Goal: Task Accomplishment & Management: Manage account settings

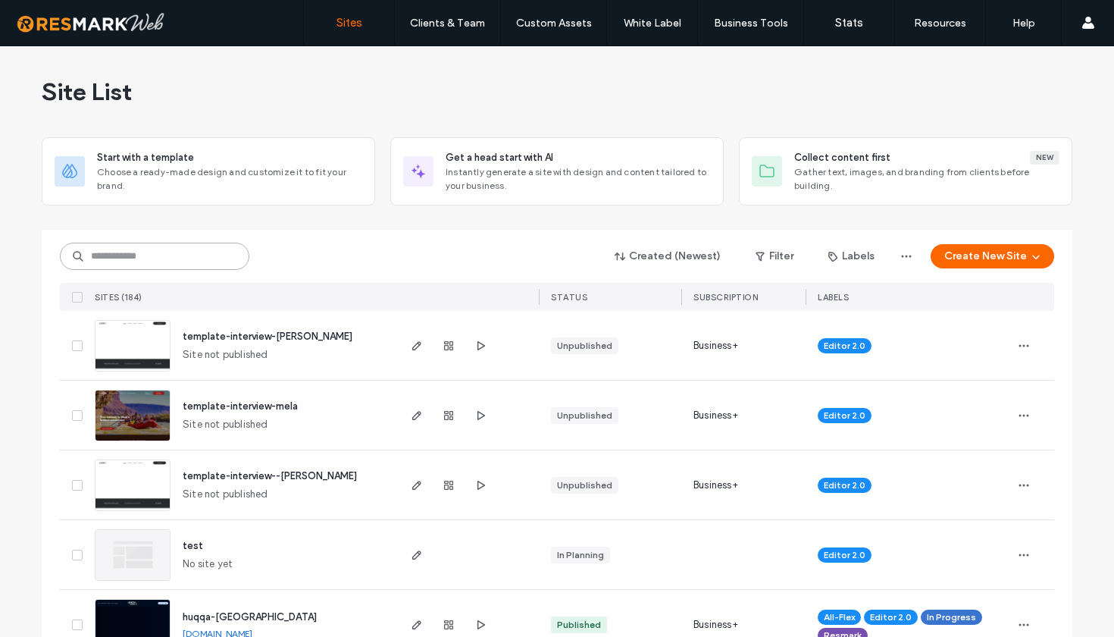
click at [156, 258] on input at bounding box center [154, 256] width 189 height 27
click at [134, 249] on input at bounding box center [154, 256] width 189 height 27
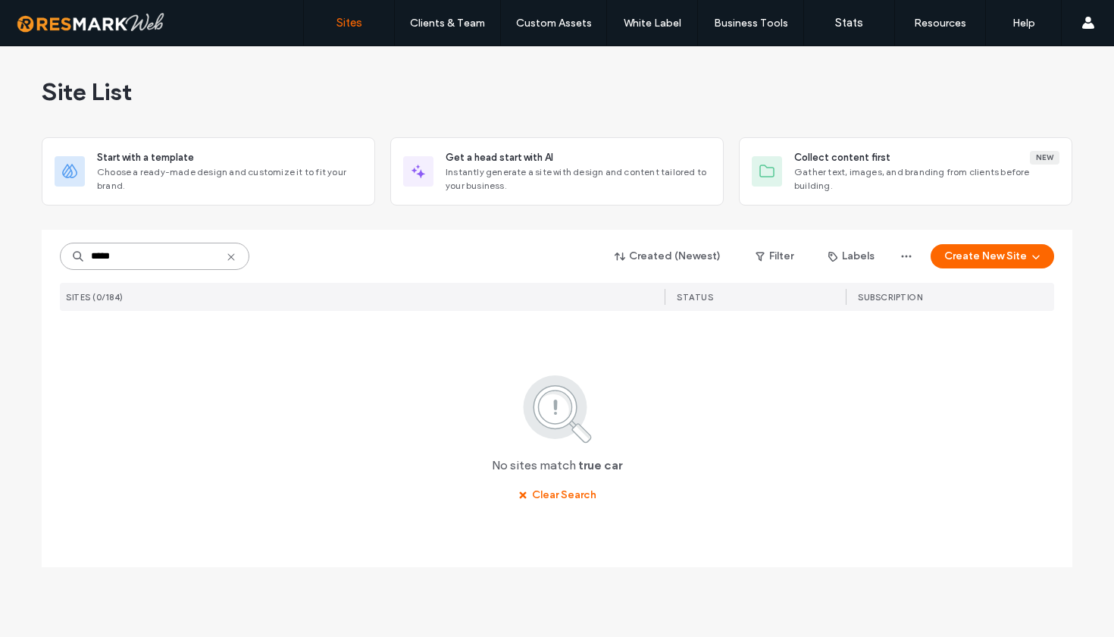
type input "****"
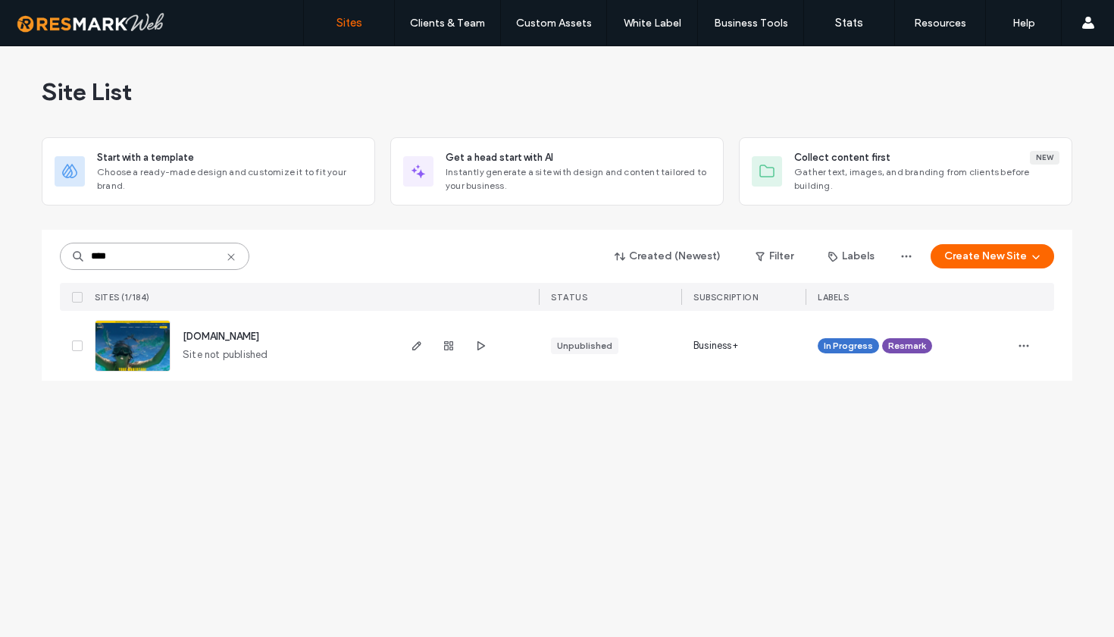
drag, startPoint x: 128, startPoint y: 256, endPoint x: 72, endPoint y: 254, distance: 56.1
click at [72, 254] on div "****" at bounding box center [154, 256] width 189 height 27
type input "****"
click at [412, 349] on use "button" at bounding box center [416, 345] width 9 height 9
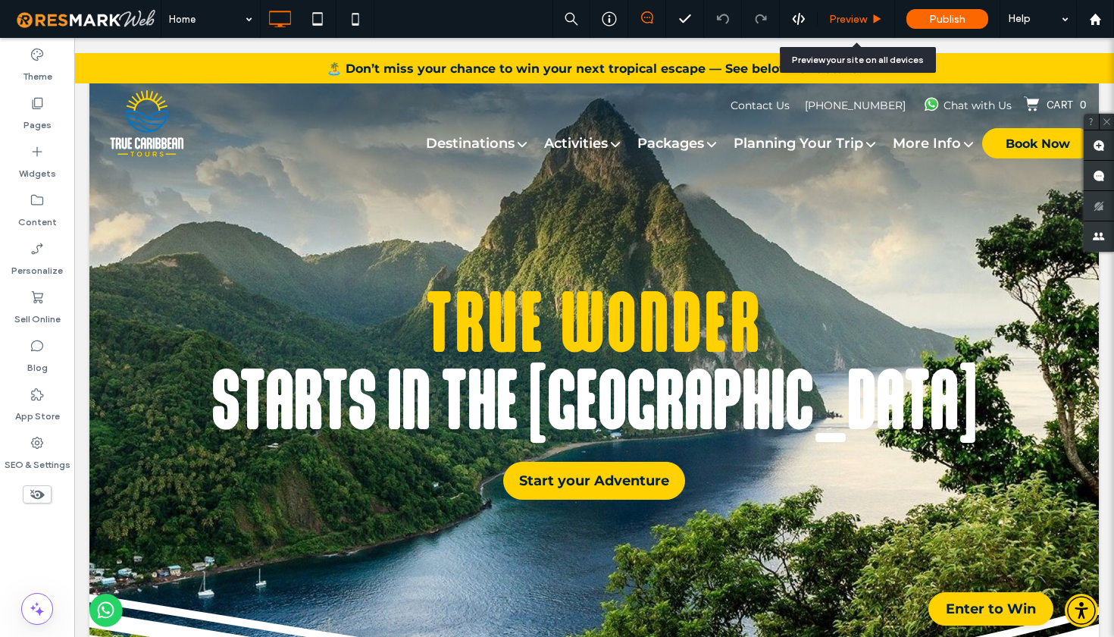
click at [845, 17] on span "Preview" at bounding box center [848, 19] width 38 height 13
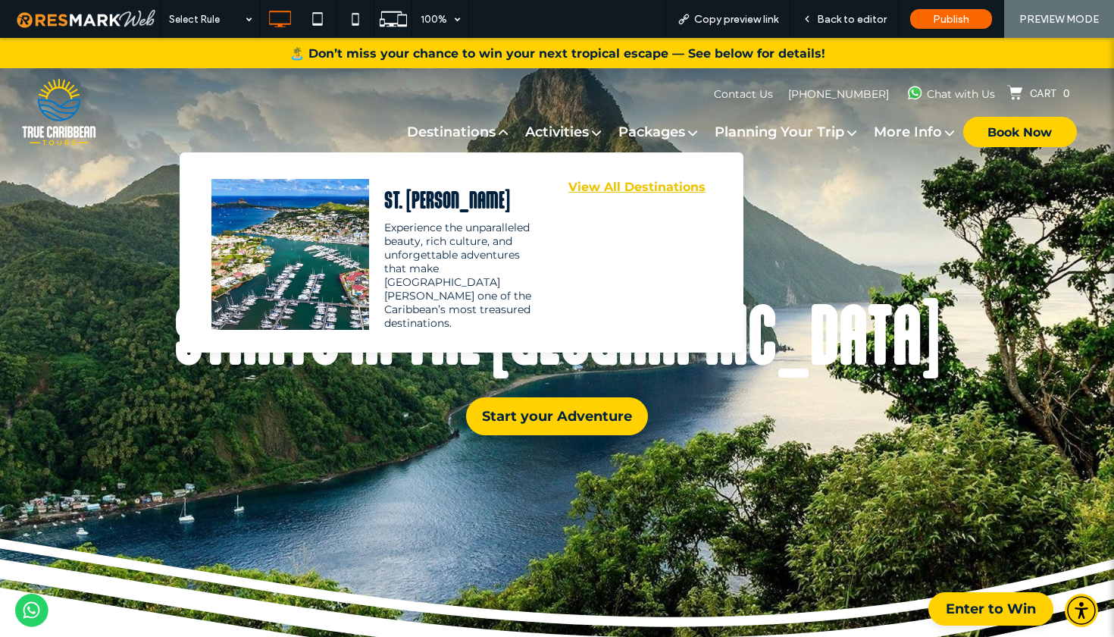
click at [580, 191] on link "View All Destinations" at bounding box center [638, 187] width 152 height 38
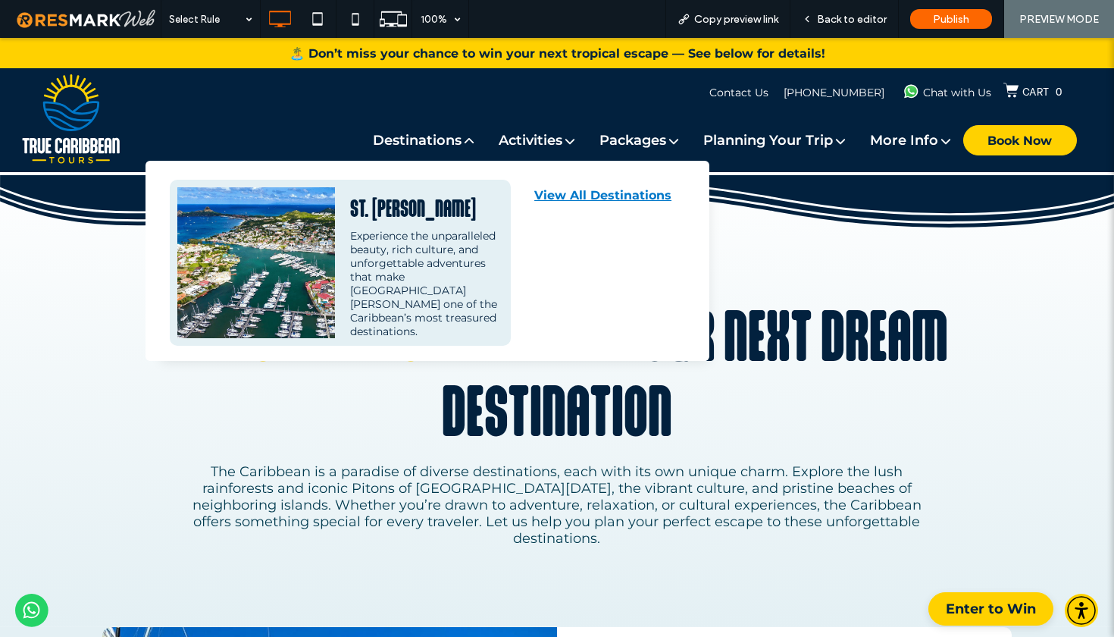
click at [350, 209] on div "ST. LUCIA" at bounding box center [426, 208] width 153 height 27
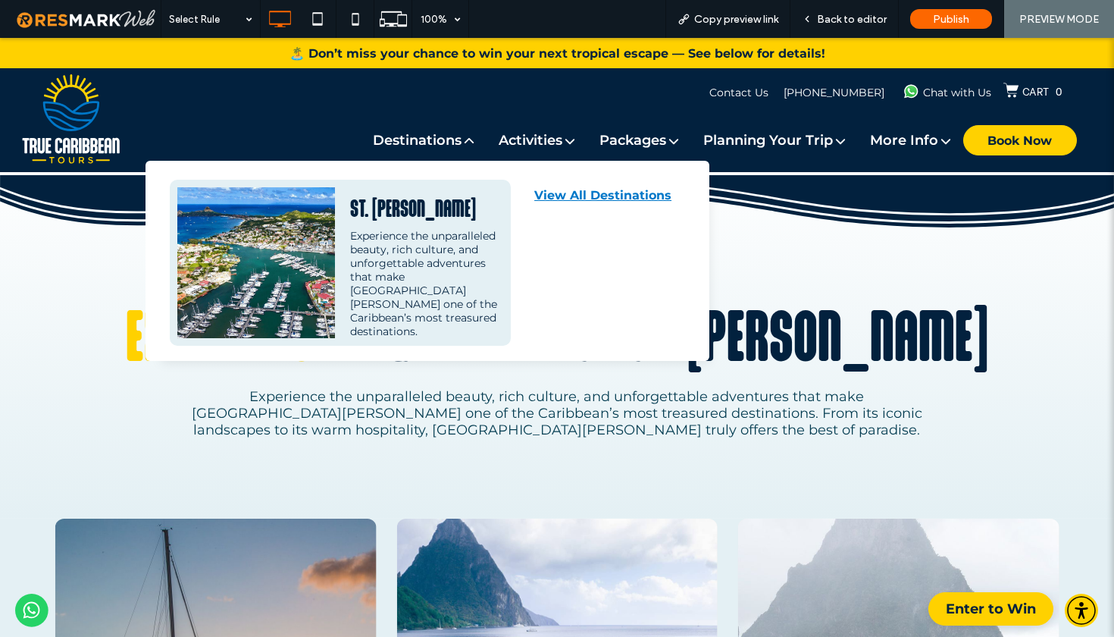
click at [378, 239] on div "Experience the unparalleled beauty, rich culture, and unforgettable adventures …" at bounding box center [426, 283] width 153 height 109
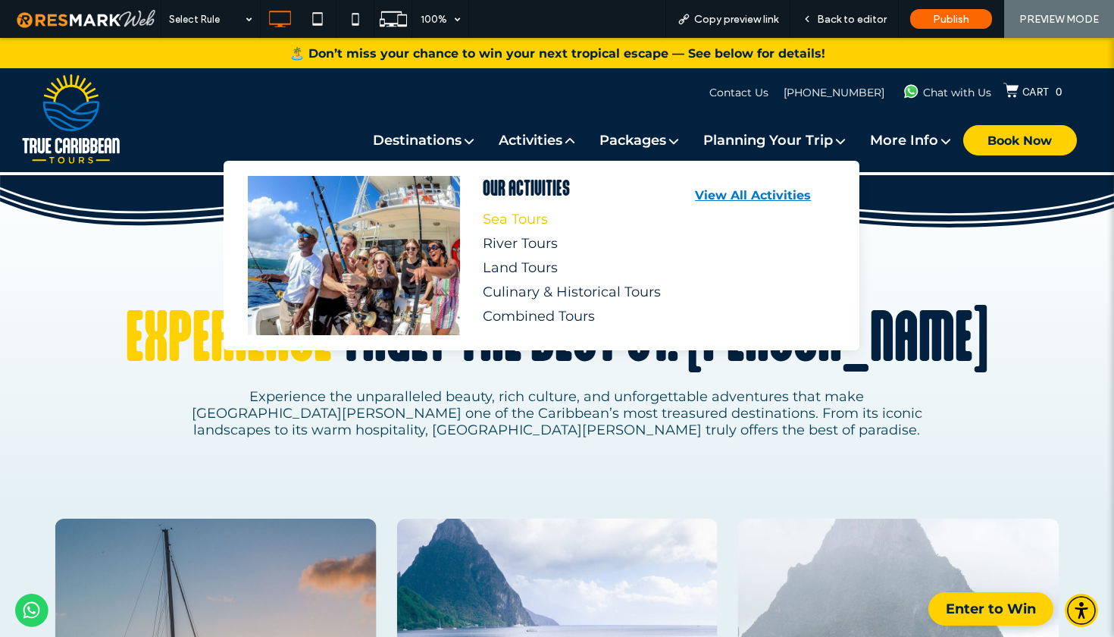
click at [499, 218] on div "Sea Tours" at bounding box center [568, 219] width 171 height 17
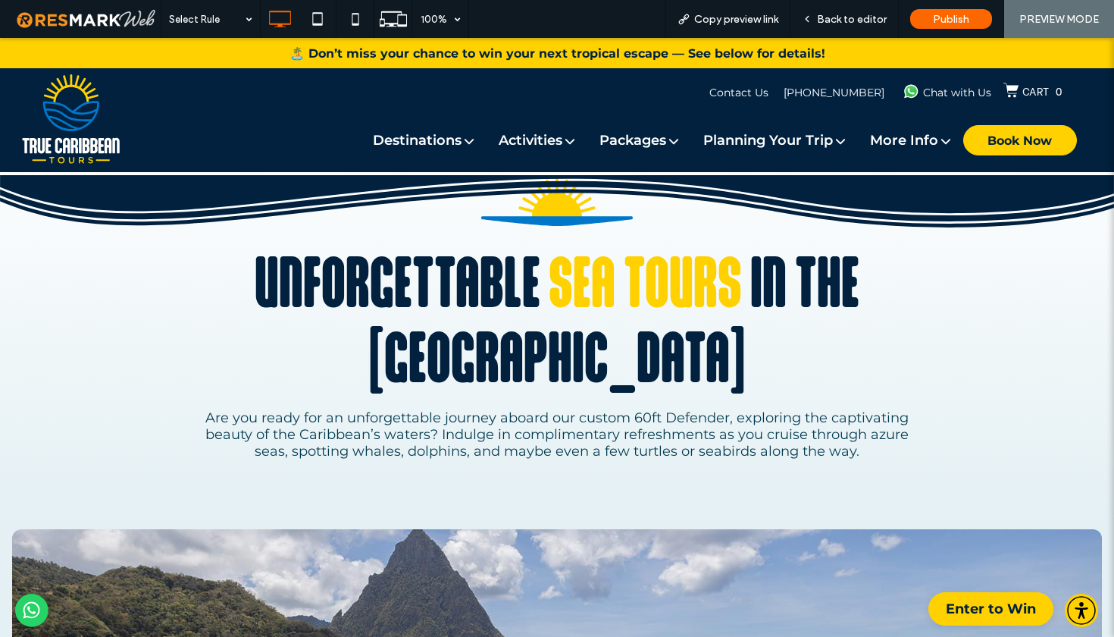
scroll to position [68, 0]
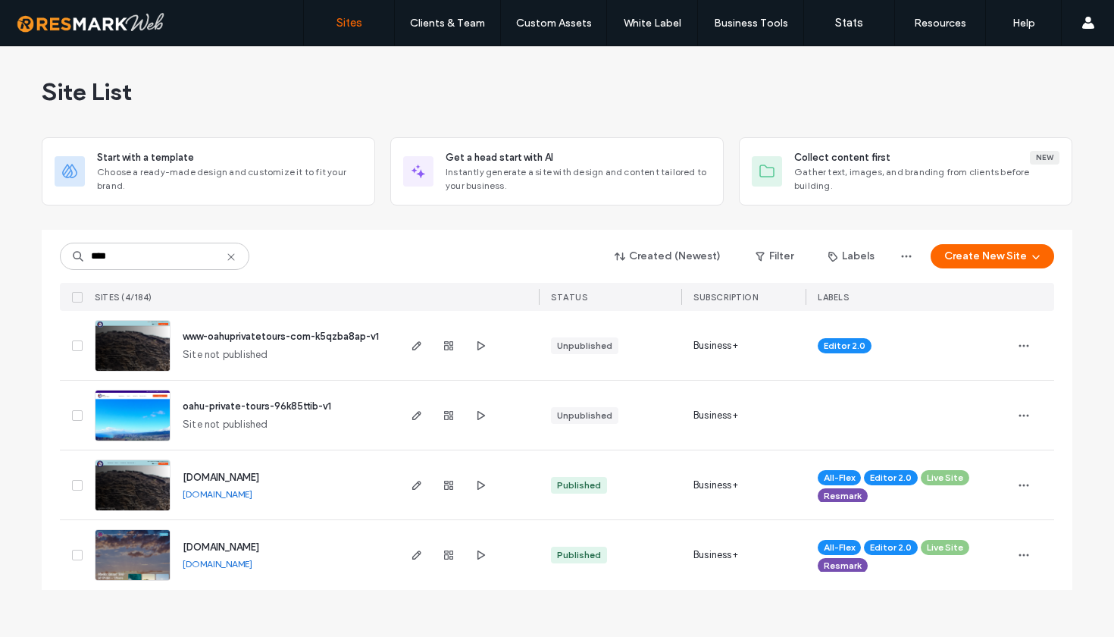
type input "****"
drag, startPoint x: 0, startPoint y: 0, endPoint x: 379, endPoint y: 484, distance: 614.4
click at [379, 484] on div "[DOMAIN_NAME] [DOMAIN_NAME]" at bounding box center [283, 484] width 225 height 69
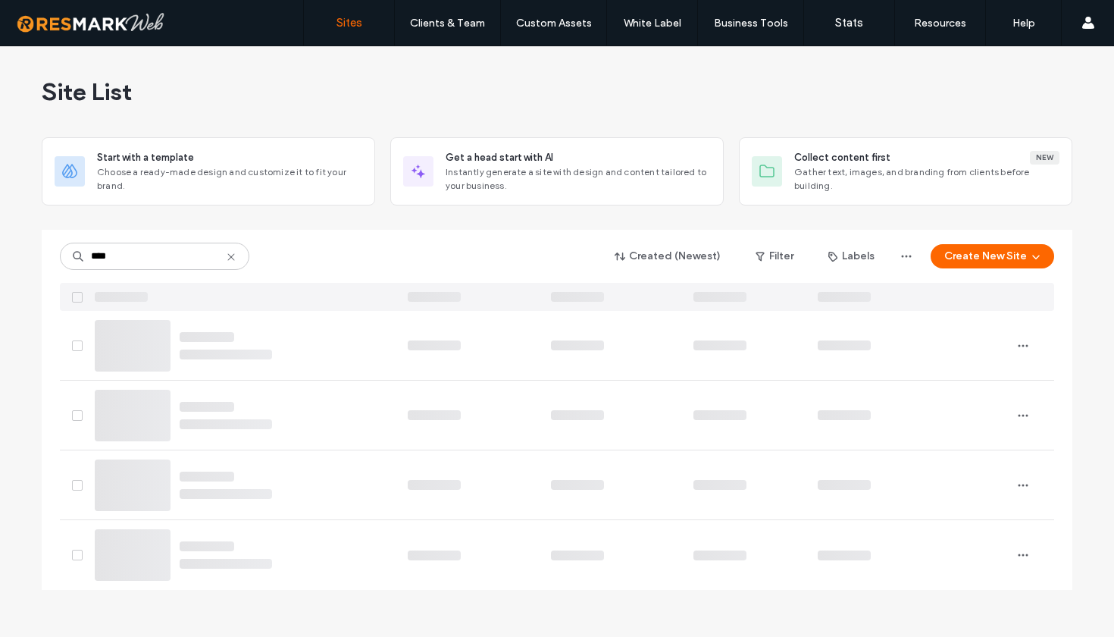
click at [415, 490] on div at bounding box center [467, 484] width 143 height 69
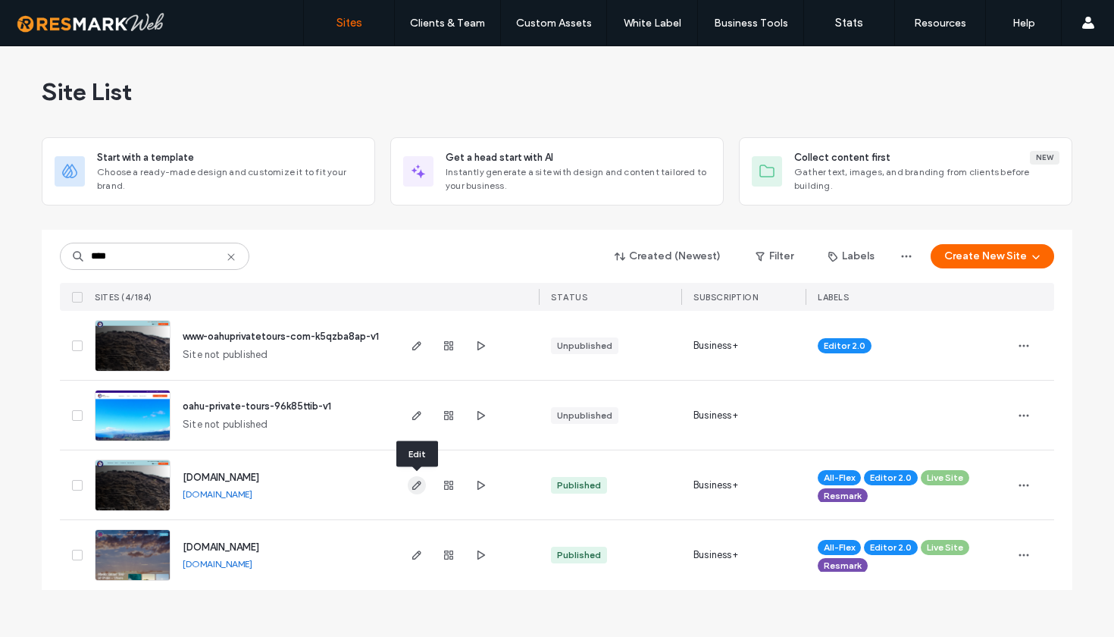
click at [418, 488] on icon "button" at bounding box center [417, 485] width 12 height 12
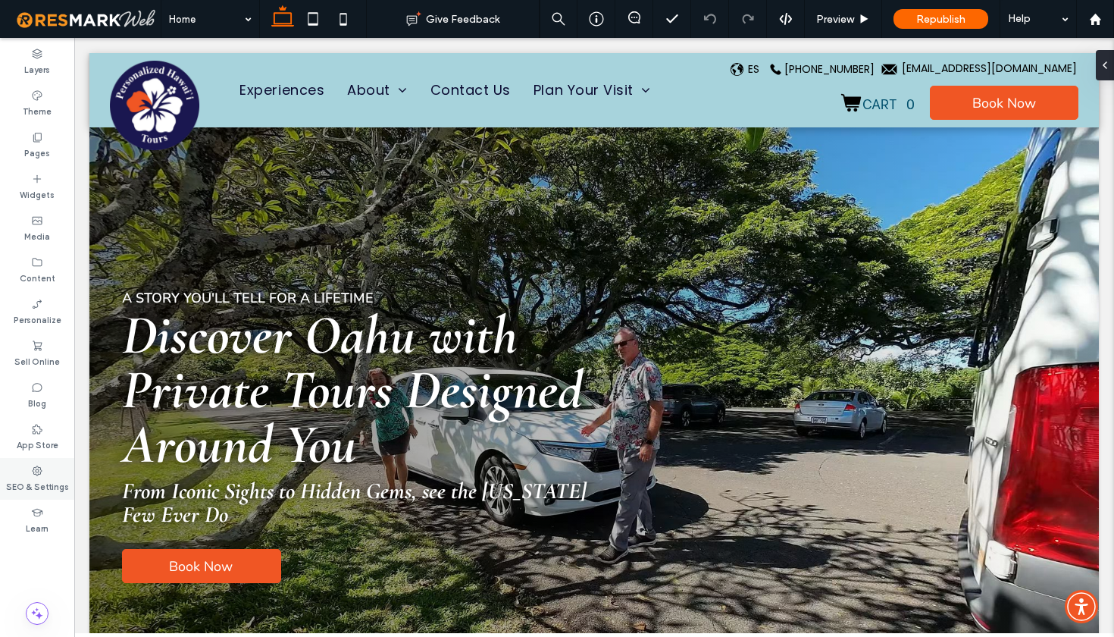
click at [39, 474] on use at bounding box center [38, 470] width 10 height 10
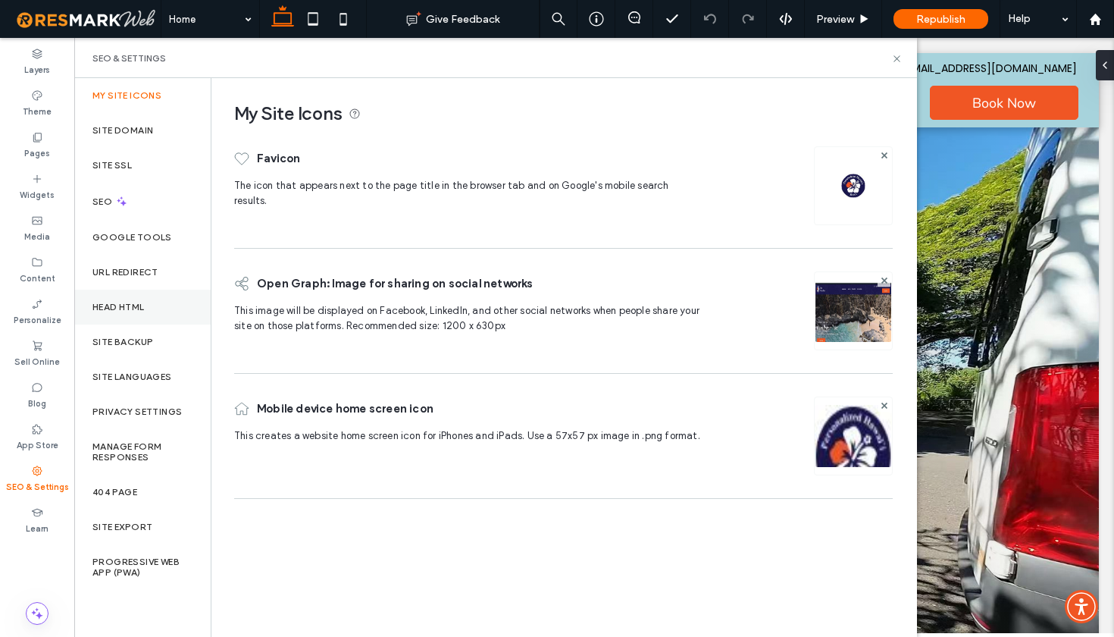
click at [121, 315] on div "Head HTML" at bounding box center [142, 307] width 136 height 35
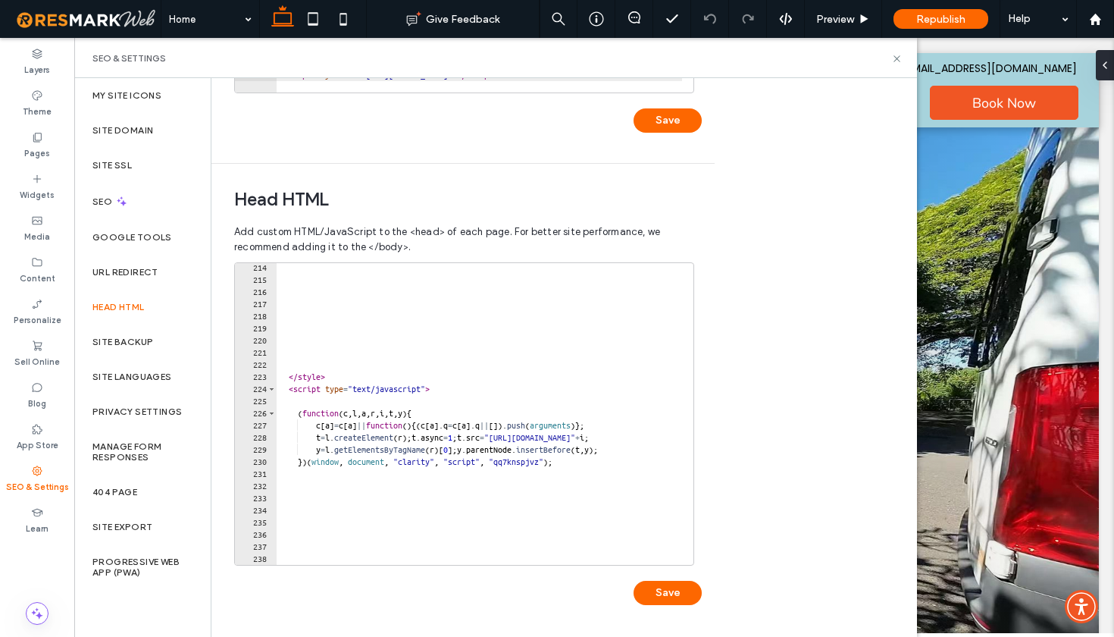
scroll to position [2754, 0]
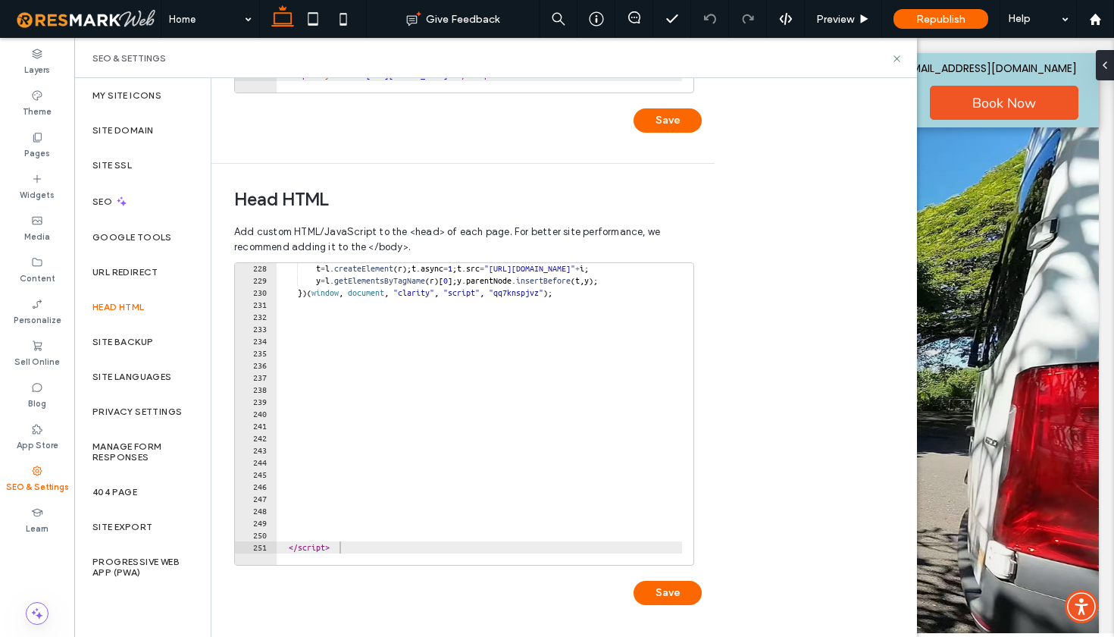
type textarea "*********"
paste textarea "Cursor at row 253"
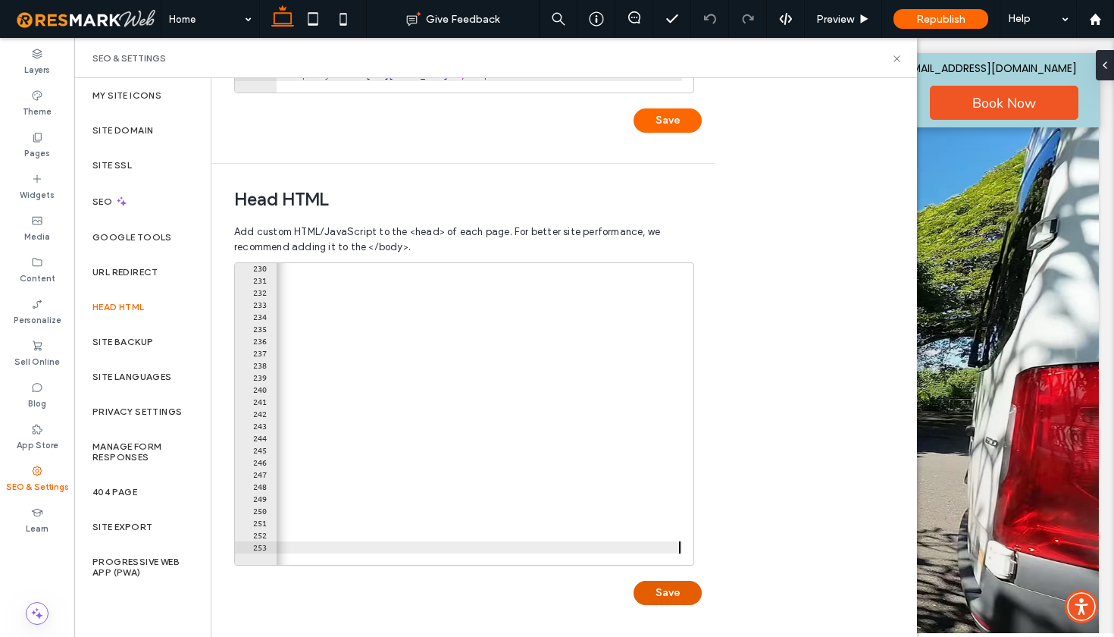
click at [662, 597] on button "Save" at bounding box center [668, 593] width 68 height 24
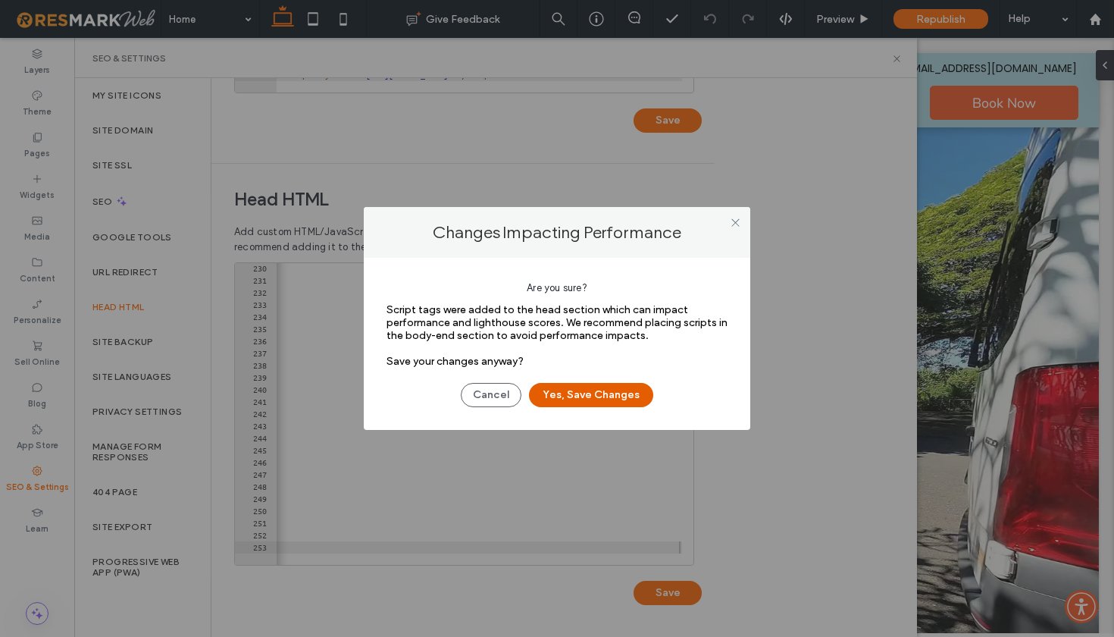
click at [591, 399] on button "Yes, Save Changes" at bounding box center [591, 395] width 124 height 24
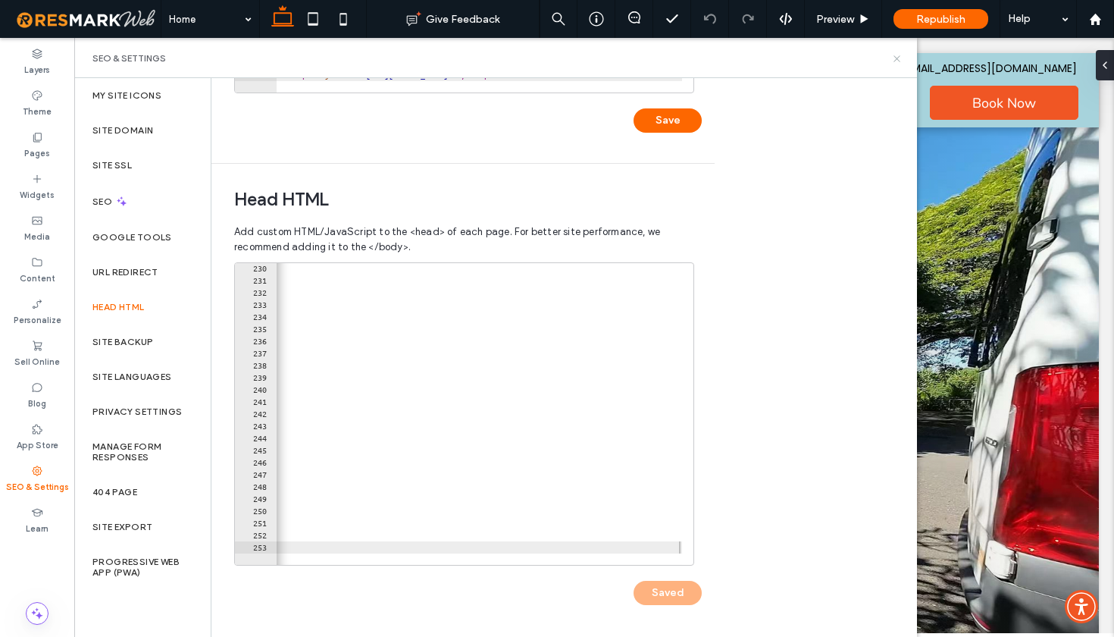
click at [895, 58] on icon at bounding box center [896, 58] width 11 height 11
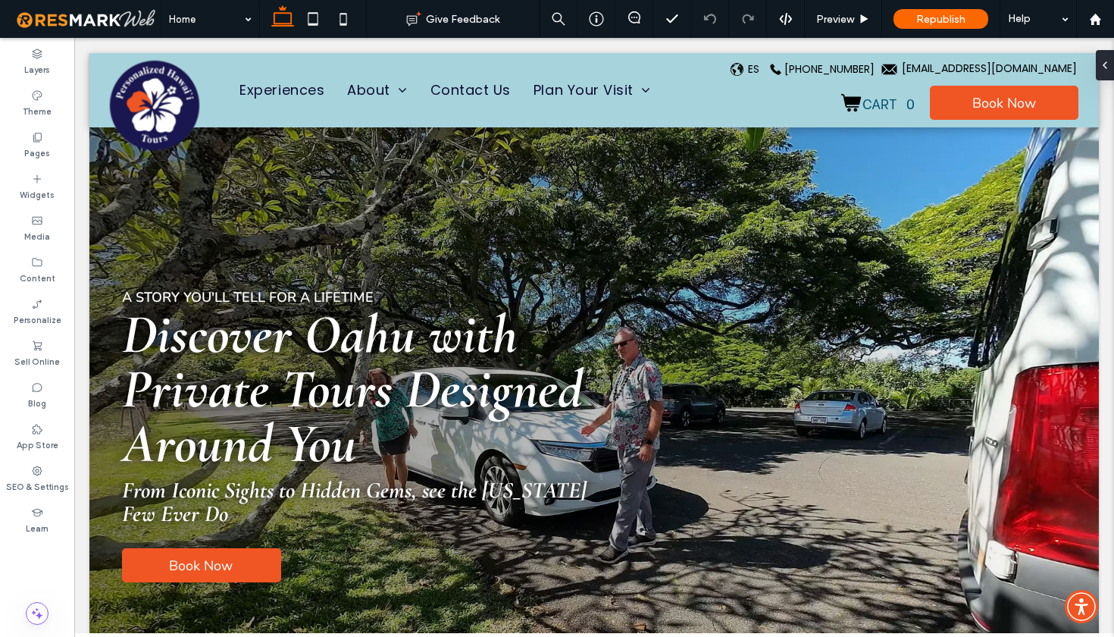
scroll to position [0, 0]
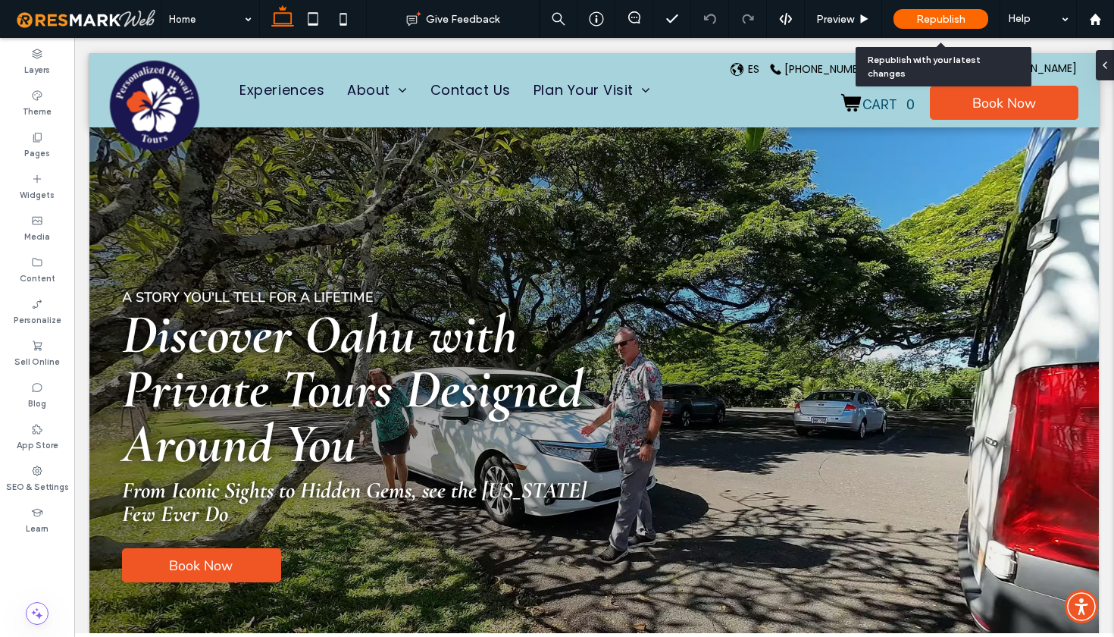
click at [940, 19] on span "Republish" at bounding box center [940, 19] width 49 height 13
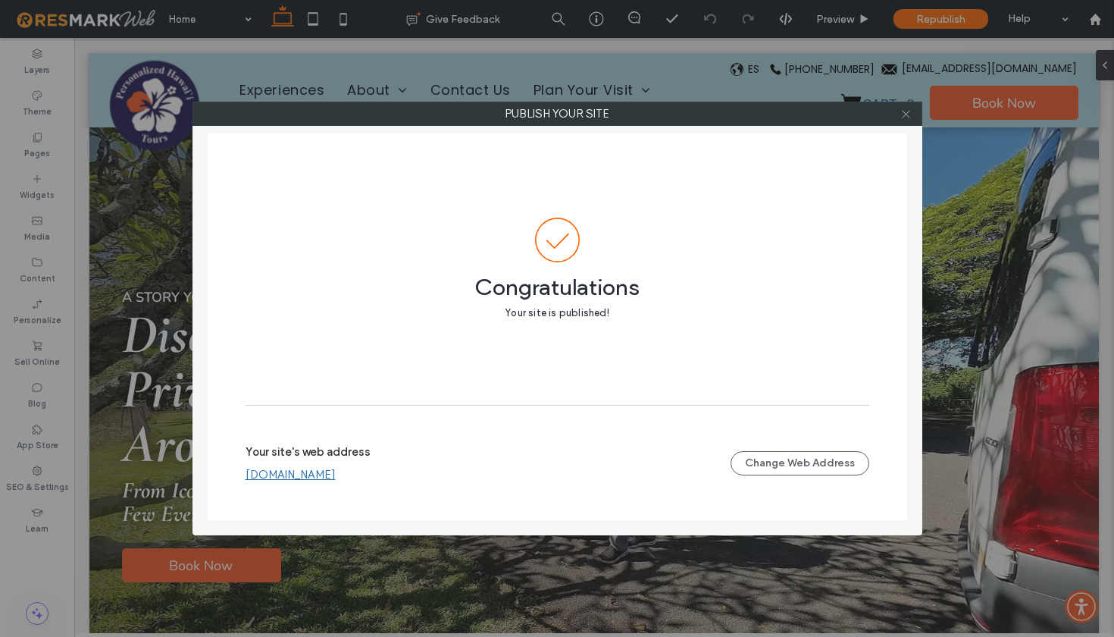
click at [907, 117] on icon at bounding box center [905, 113] width 11 height 11
